Goal: Task Accomplishment & Management: Manage account settings

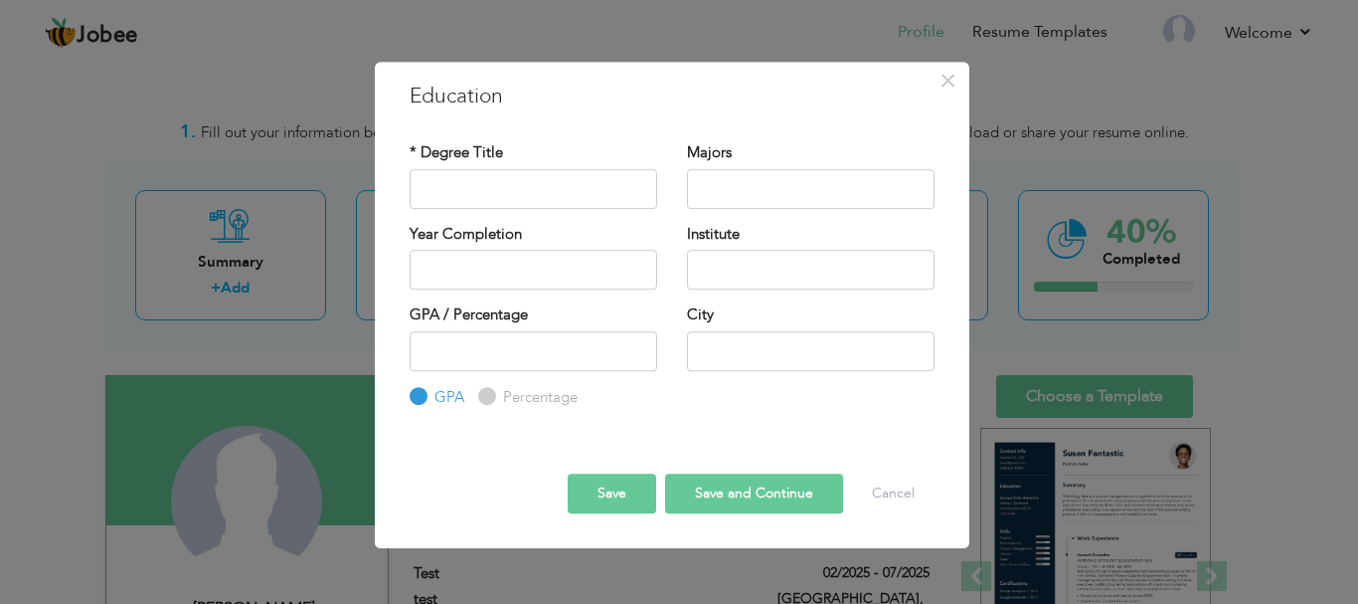
click at [1021, 86] on div "× Education * Degree Title Majors Year Completion Institute GPA" at bounding box center [679, 302] width 1358 height 604
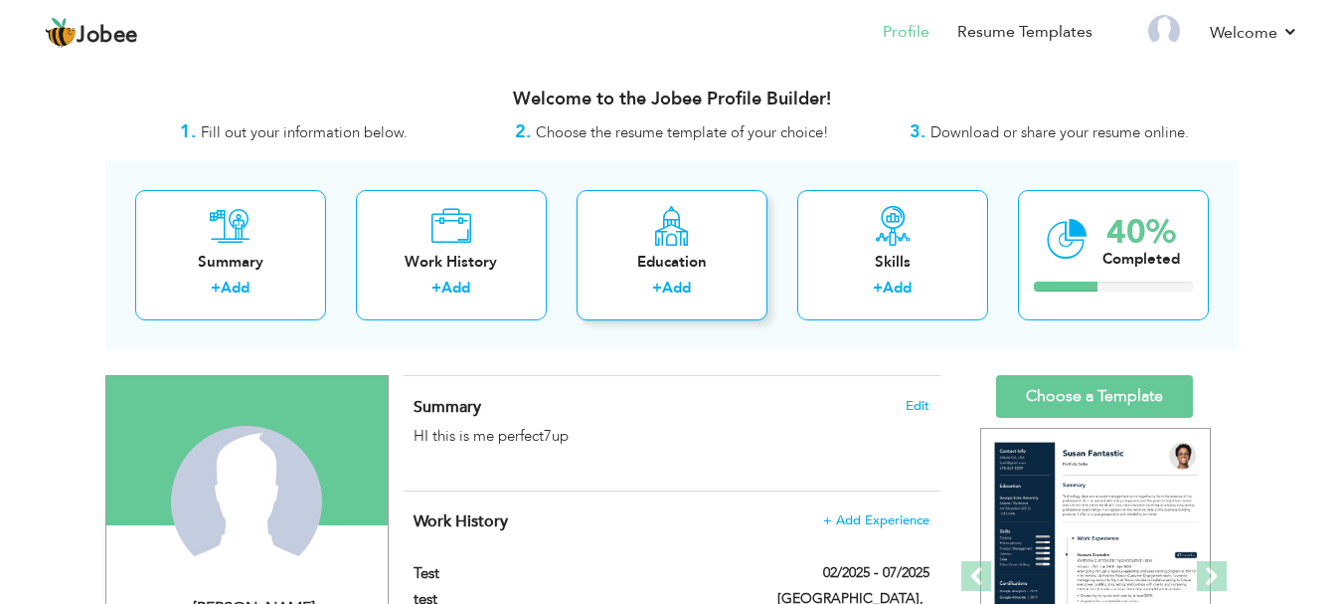
click at [678, 215] on icon at bounding box center [671, 226] width 39 height 40
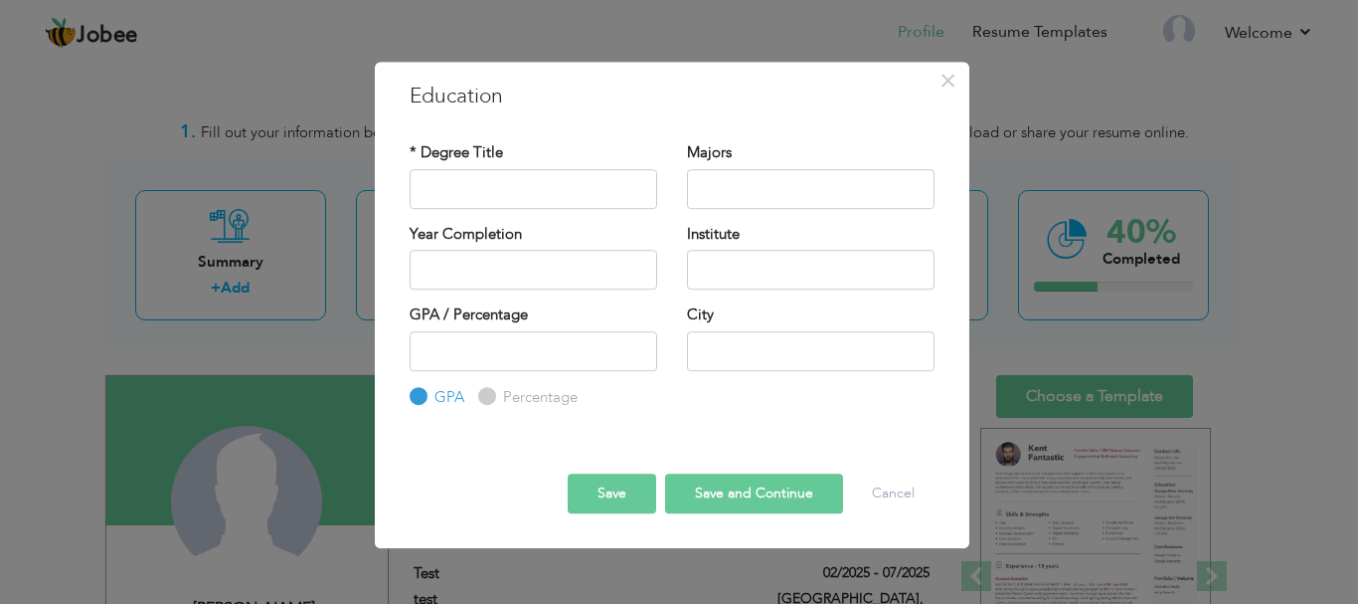
click at [530, 132] on div "* Degree Title Majors Year Completion Institute" at bounding box center [672, 275] width 555 height 296
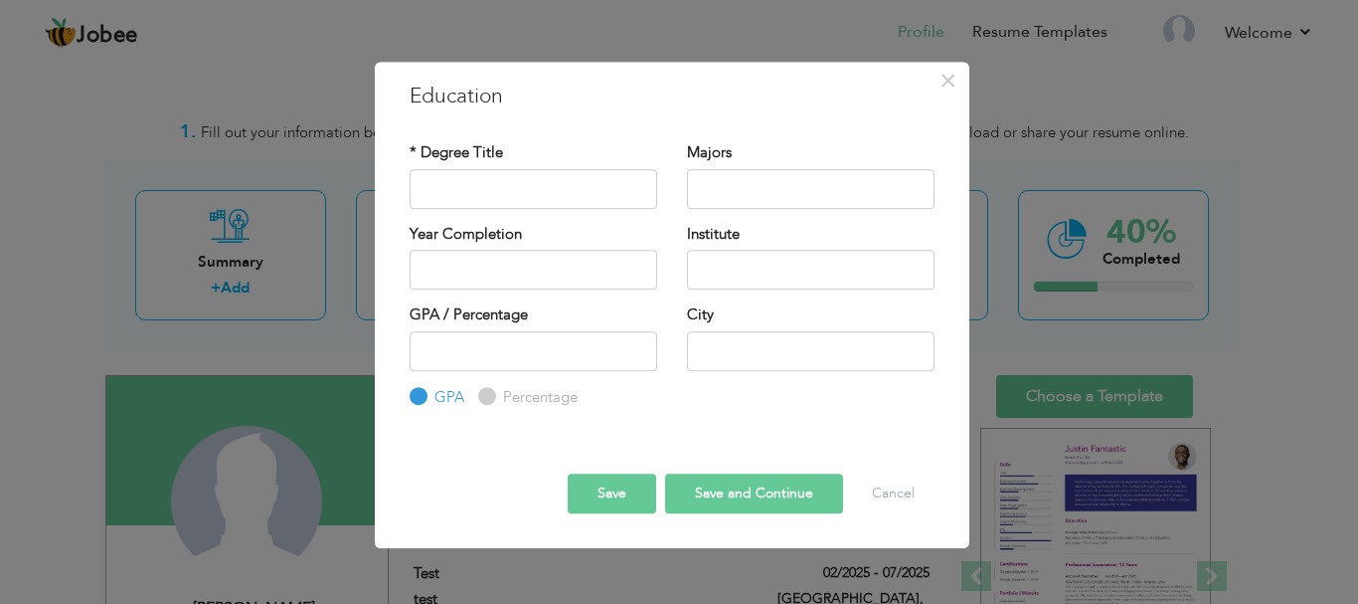
click at [73, 198] on div "× Education * Degree Title Majors Year Completion Institute GPA" at bounding box center [679, 302] width 1358 height 604
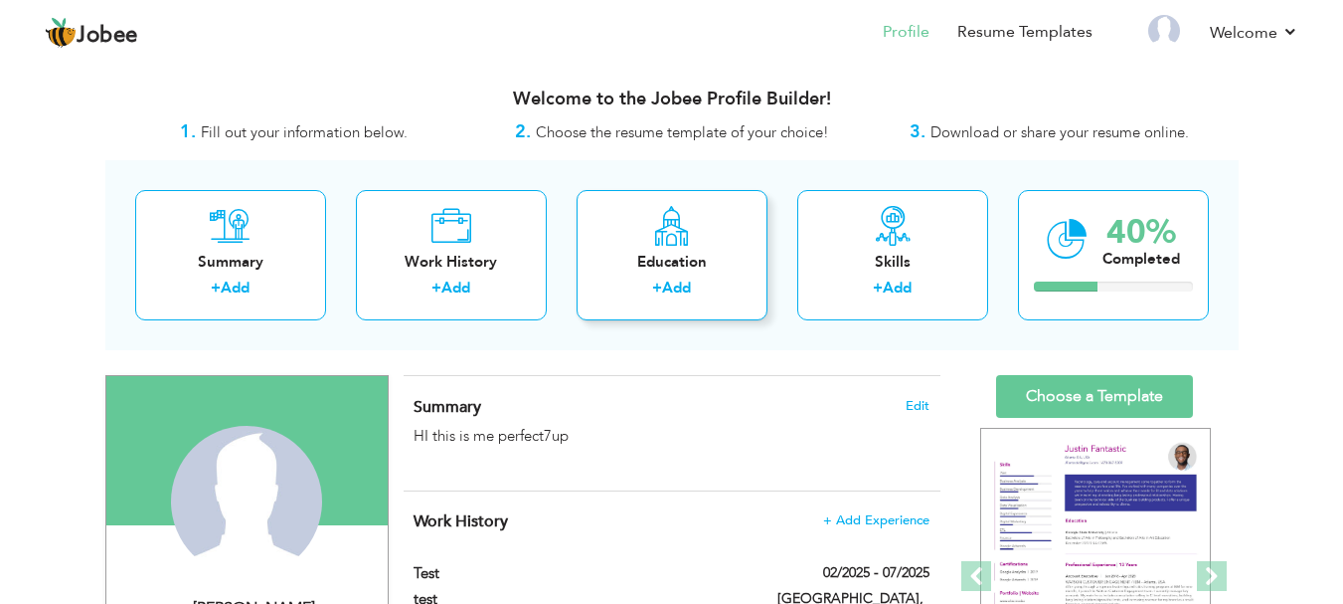
click at [675, 304] on div "Education + Add" at bounding box center [672, 255] width 191 height 130
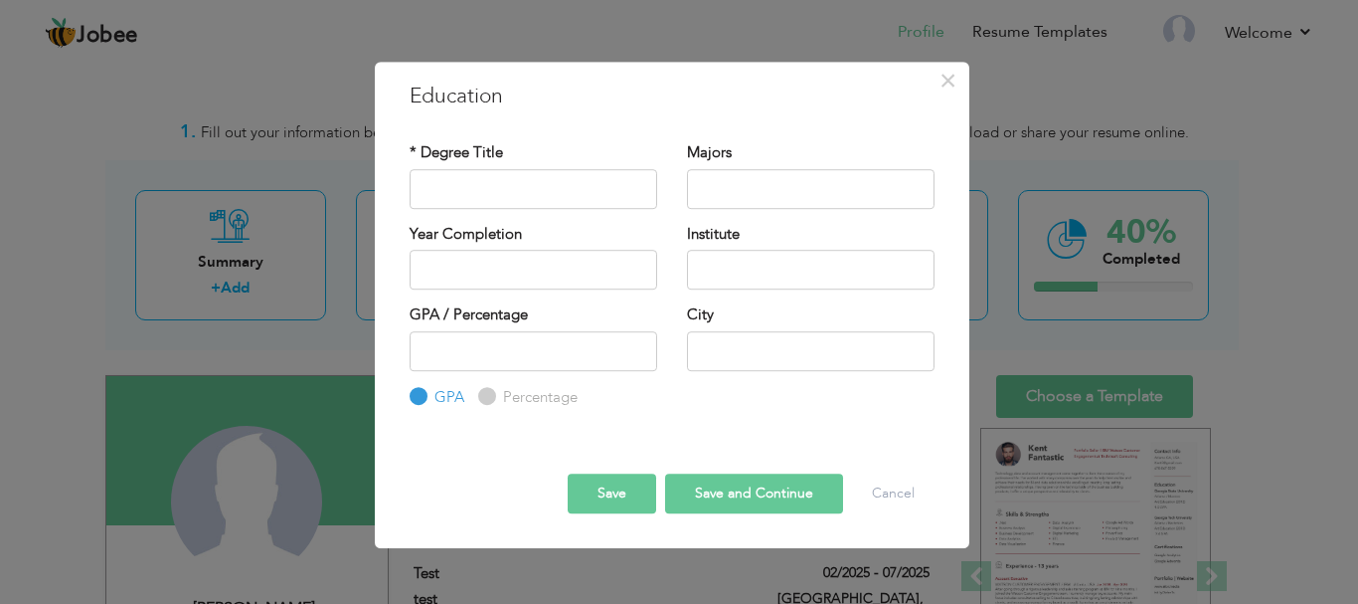
click at [762, 139] on div "* Degree Title Majors Year Completion Institute" at bounding box center [672, 275] width 555 height 296
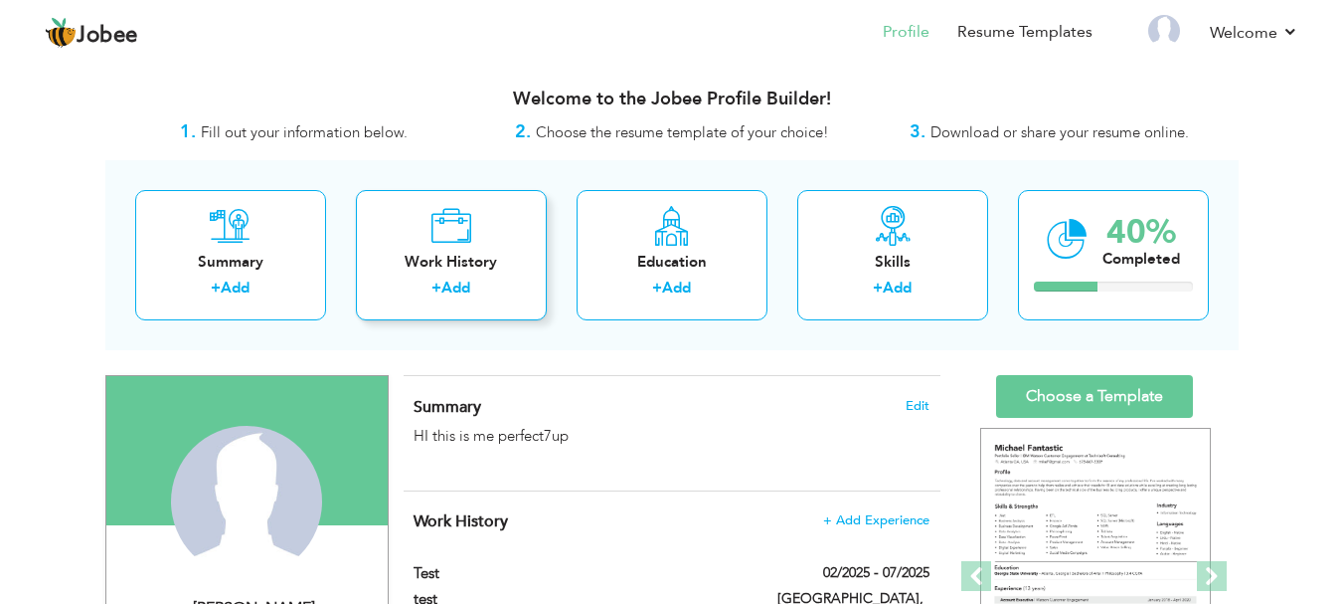
click at [445, 268] on div "Work History" at bounding box center [451, 262] width 159 height 21
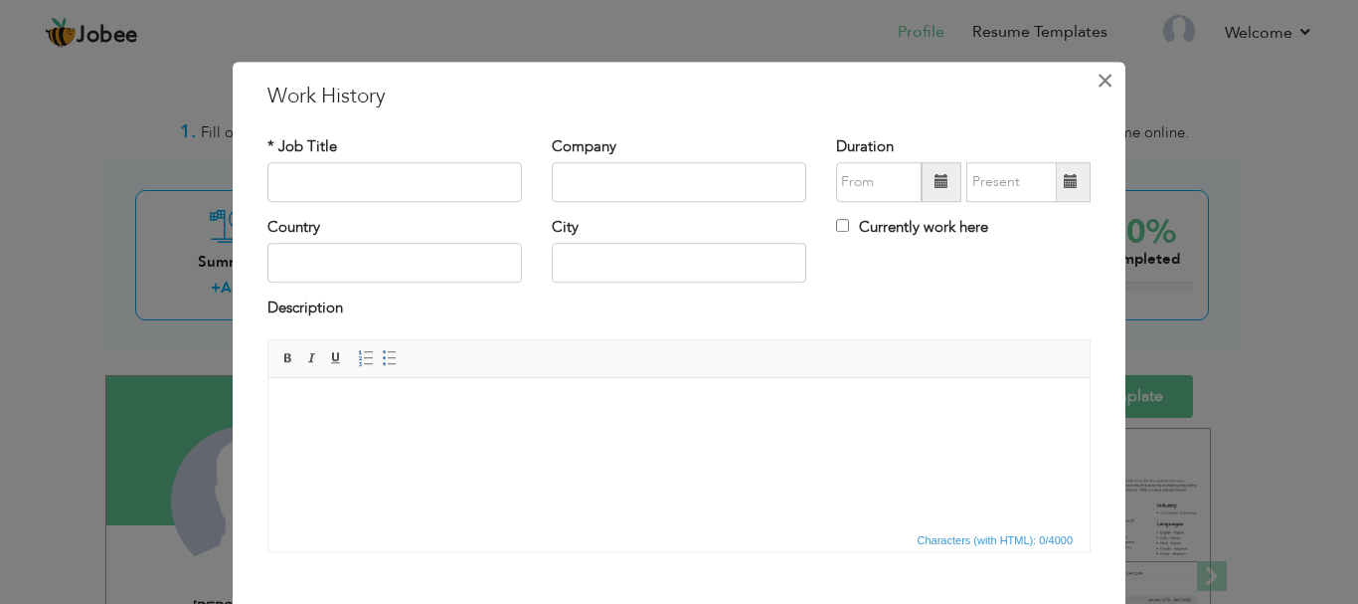
click at [1104, 86] on span "×" at bounding box center [1105, 81] width 17 height 36
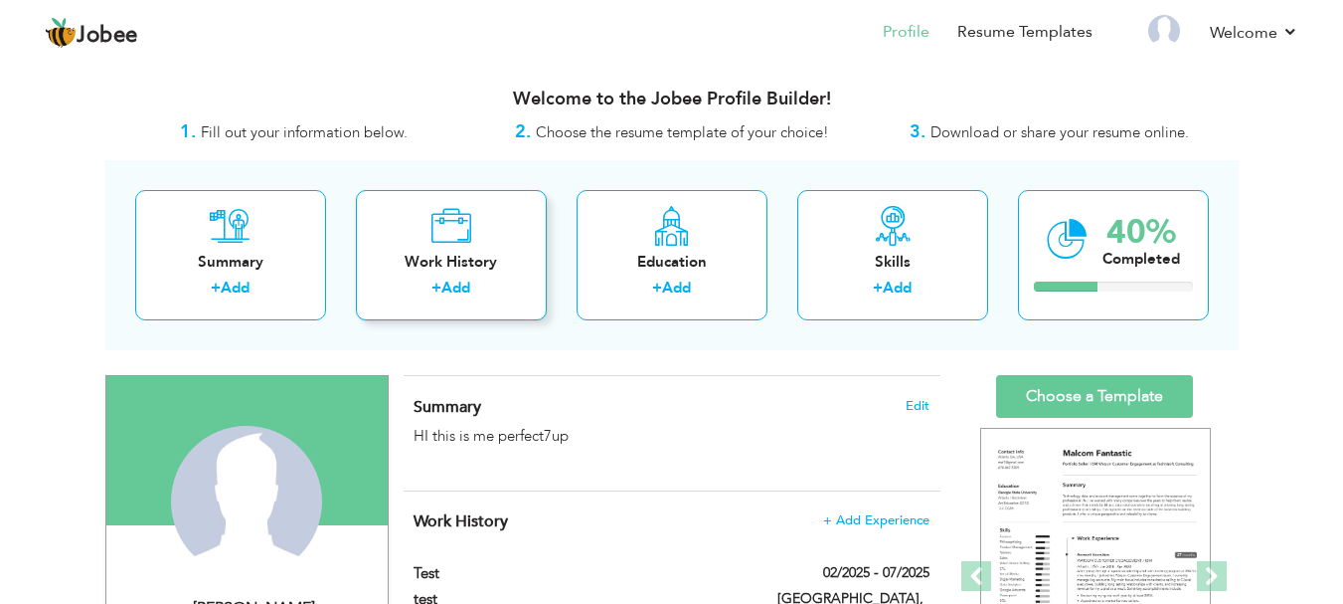
click at [444, 228] on icon at bounding box center [451, 226] width 41 height 40
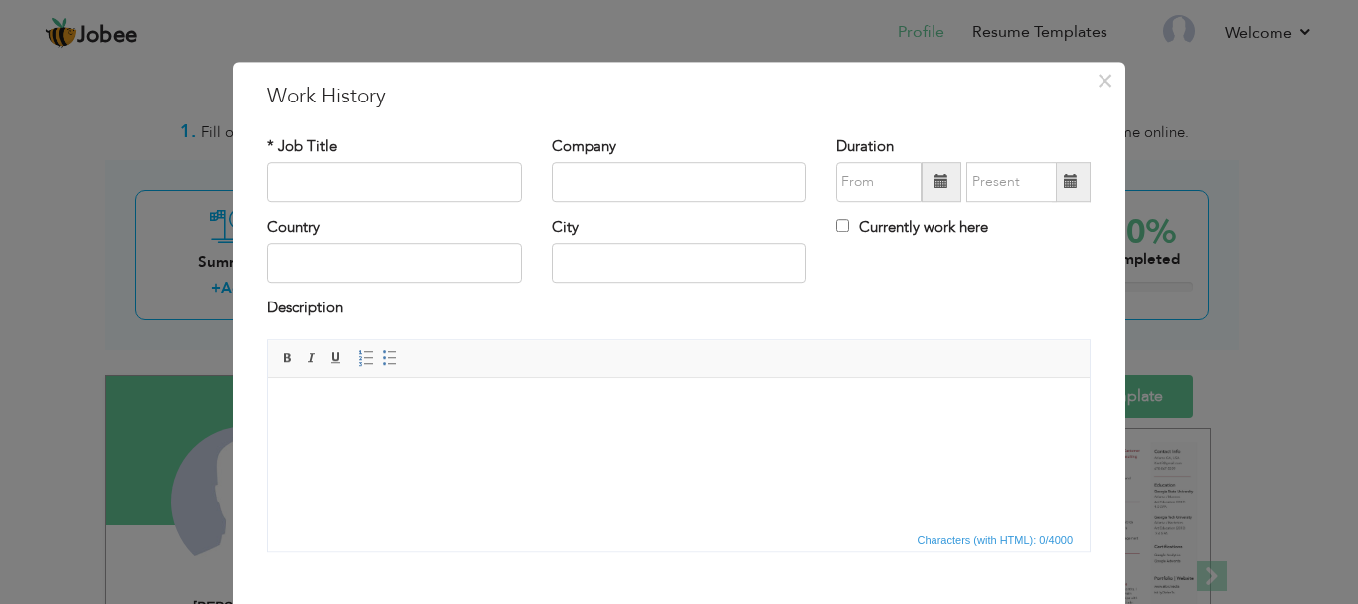
scroll to position [109, 0]
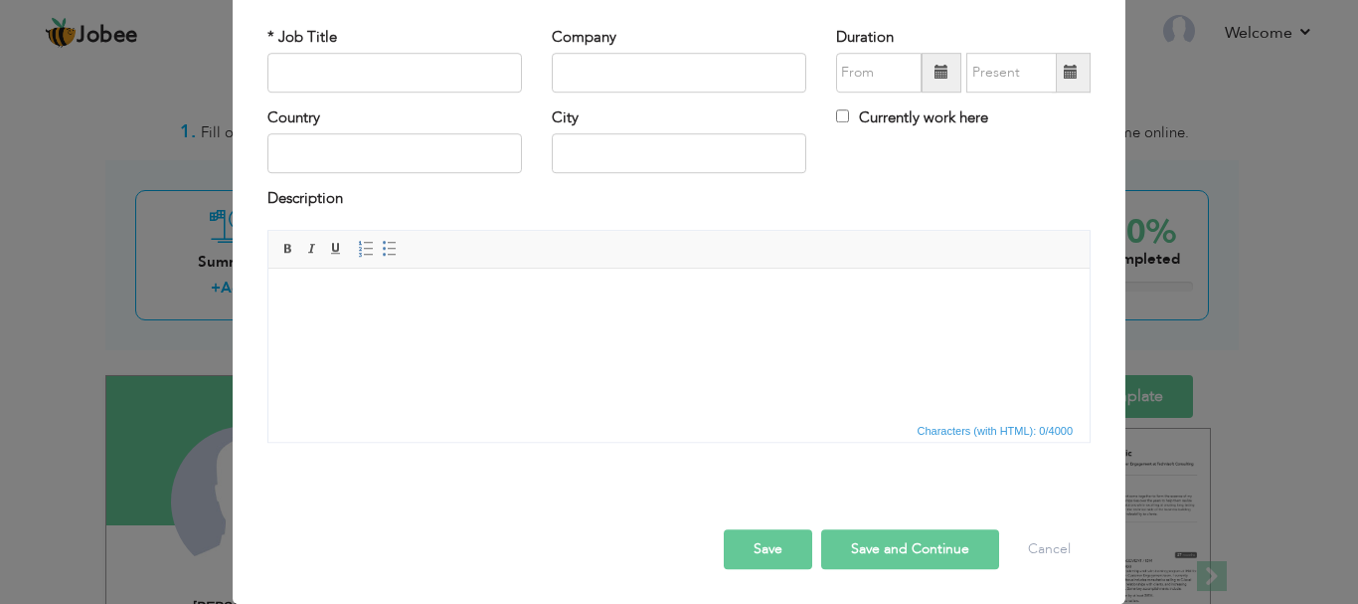
click at [0, 305] on div "× Work History * Job Title Company Duration Currently work here Country" at bounding box center [679, 302] width 1358 height 604
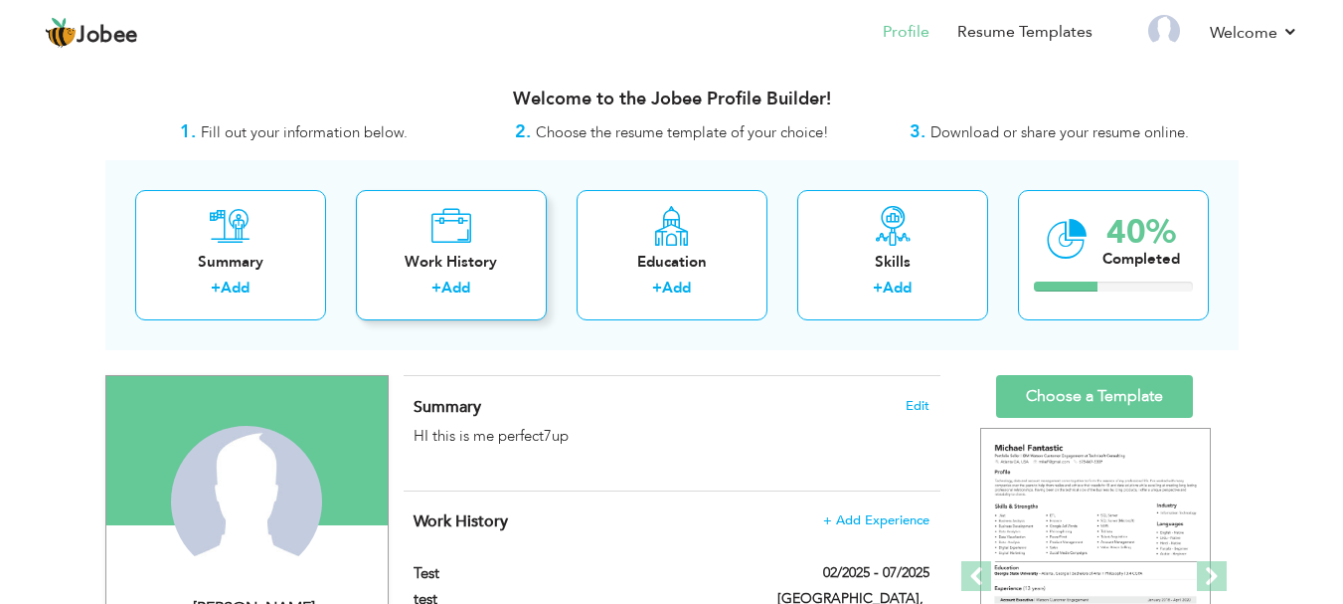
click at [379, 244] on div "Work History + Add" at bounding box center [451, 255] width 191 height 130
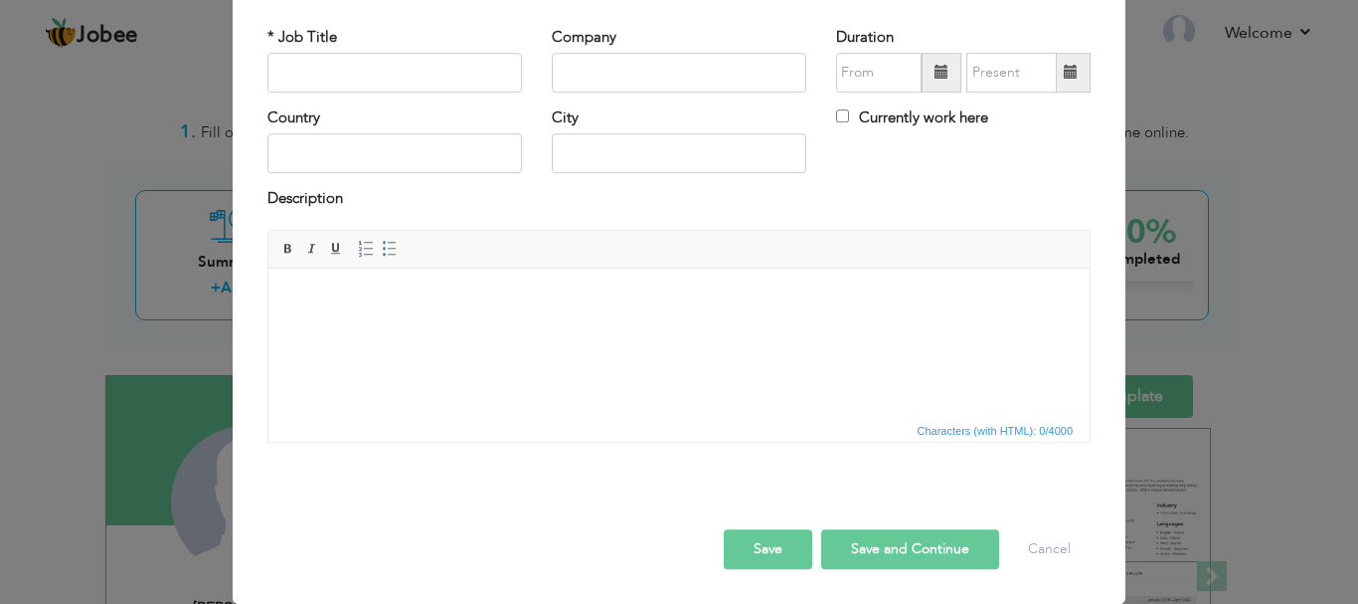
click at [22, 294] on div "× Work History * Job Title Company Duration Currently work here Country" at bounding box center [679, 302] width 1358 height 604
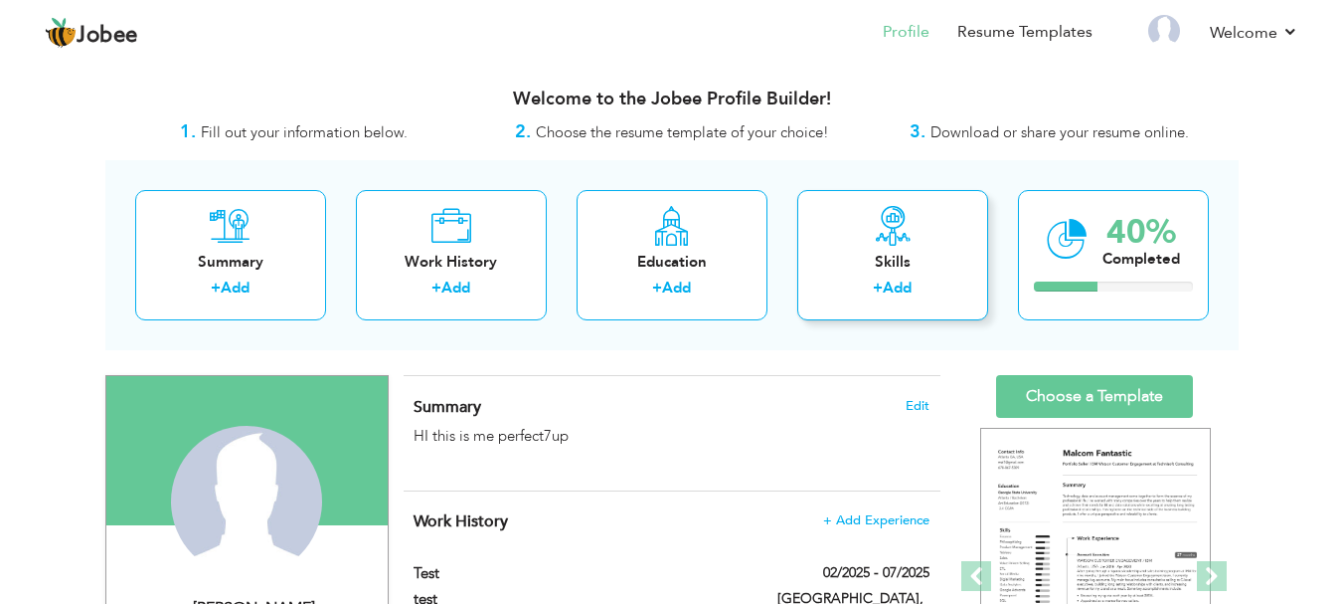
click at [901, 284] on link "Add" at bounding box center [897, 287] width 29 height 20
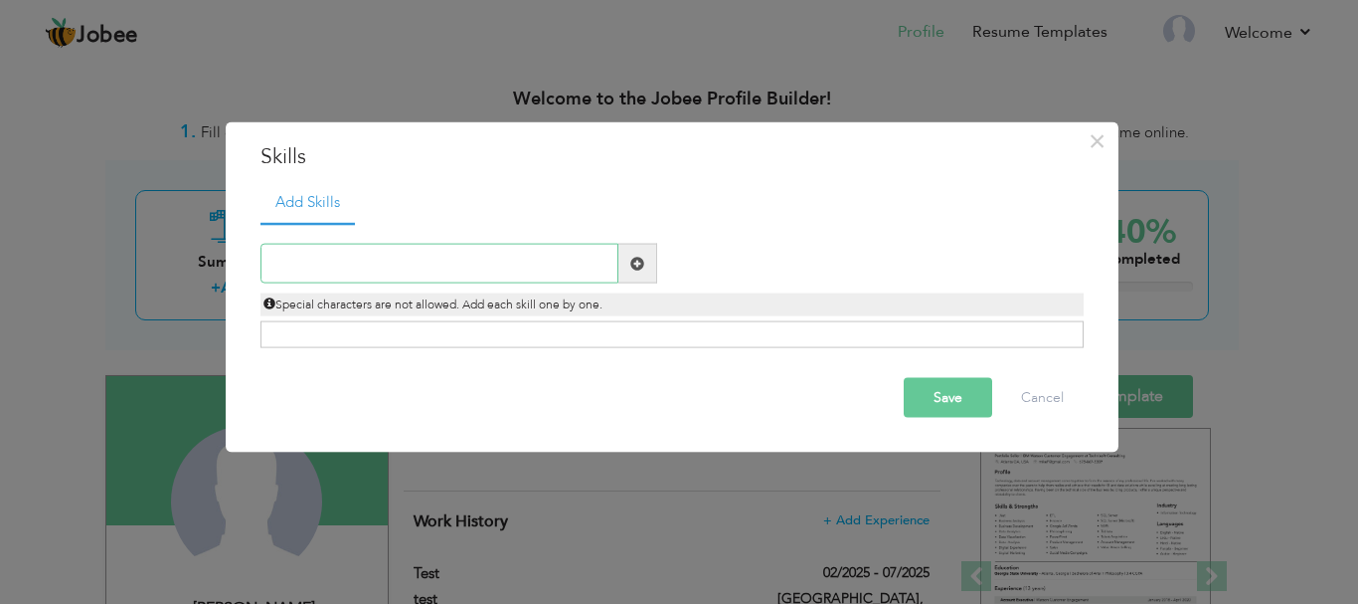
click at [545, 270] on input "text" at bounding box center [440, 264] width 358 height 40
